Goal: Task Accomplishment & Management: Manage account settings

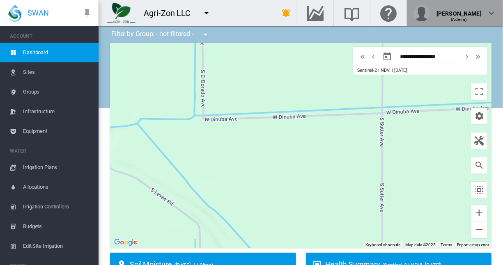
click at [477, 14] on div "[PERSON_NAME]" at bounding box center [459, 10] width 45 height 8
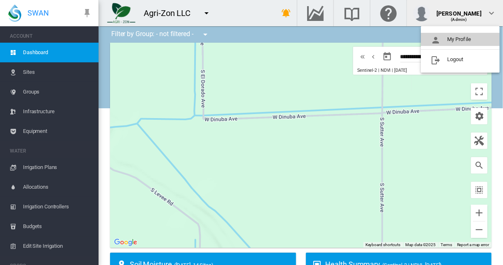
click at [464, 39] on button "My Profile" at bounding box center [460, 39] width 79 height 13
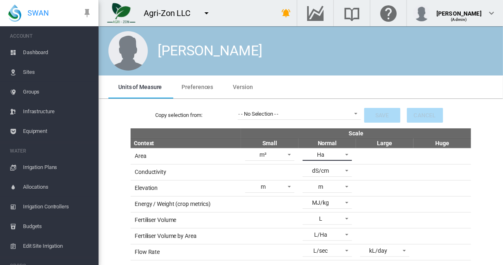
click at [341, 153] on span at bounding box center [345, 153] width 10 height 7
click at [491, 166] on md-backdrop at bounding box center [251, 132] width 503 height 265
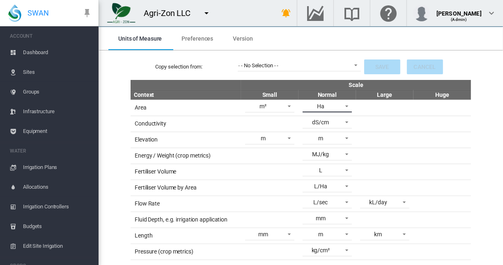
scroll to position [82, 0]
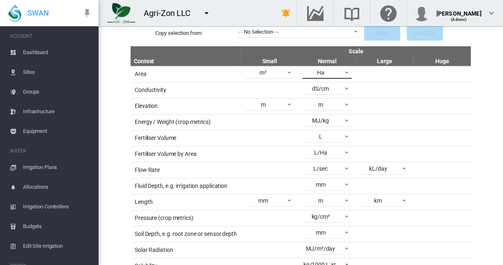
click at [344, 73] on span at bounding box center [345, 71] width 10 height 7
click at [211, 75] on md-backdrop at bounding box center [251, 132] width 503 height 265
click at [287, 72] on span at bounding box center [287, 71] width 10 height 7
click at [147, 114] on md-backdrop at bounding box center [251, 132] width 503 height 265
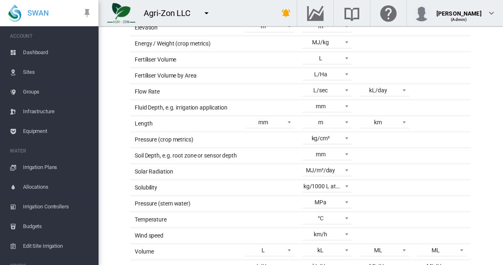
scroll to position [232, 0]
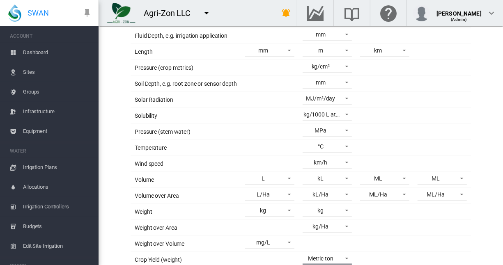
click at [336, 253] on md-select-value "Metric ton" at bounding box center [327, 259] width 49 height 12
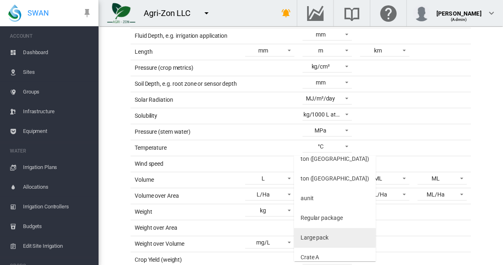
scroll to position [72, 0]
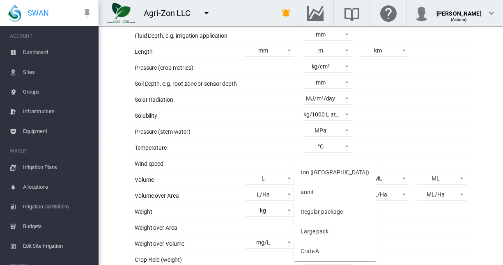
click at [123, 171] on md-backdrop at bounding box center [251, 132] width 503 height 265
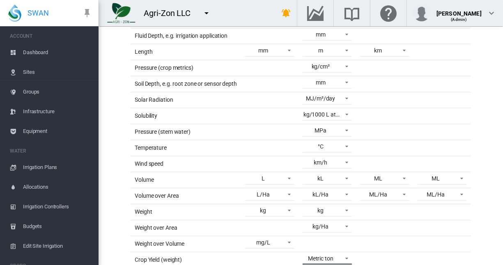
click at [345, 254] on span at bounding box center [345, 257] width 10 height 7
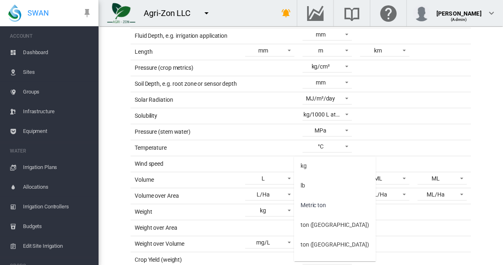
click at [114, 182] on md-backdrop at bounding box center [251, 132] width 503 height 265
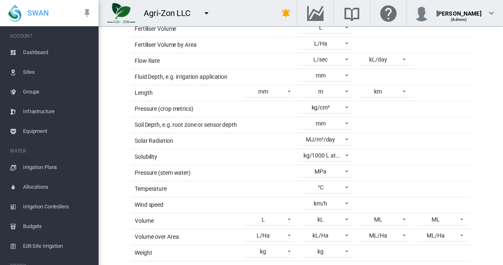
scroll to position [232, 0]
